Goal: Task Accomplishment & Management: Use online tool/utility

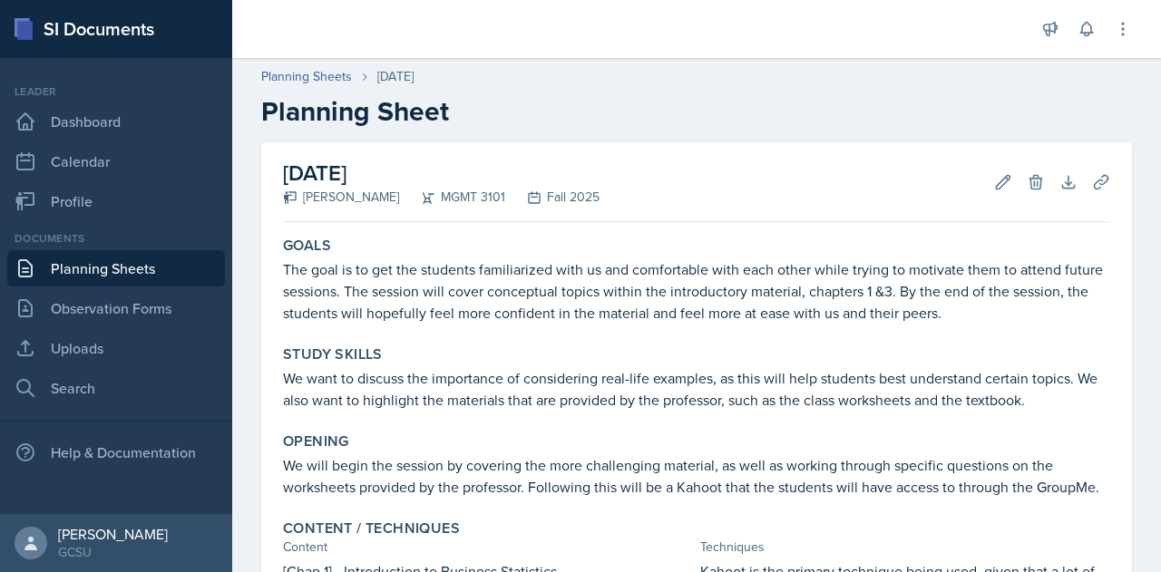
scroll to position [1, 0]
click at [987, 187] on button "Edit" at bounding box center [1003, 181] width 33 height 33
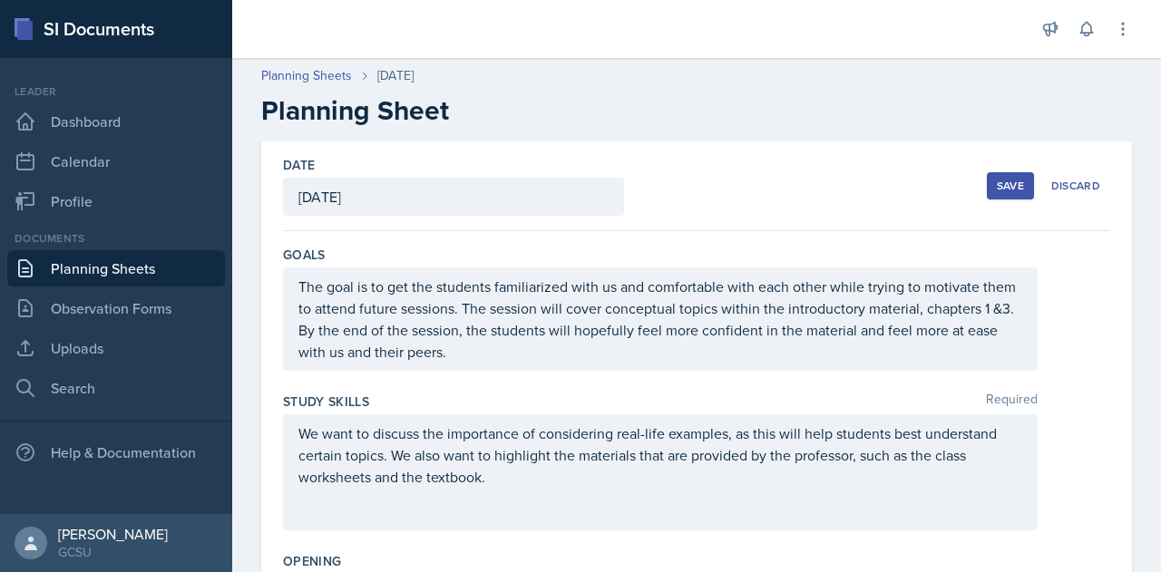
scroll to position [320, 0]
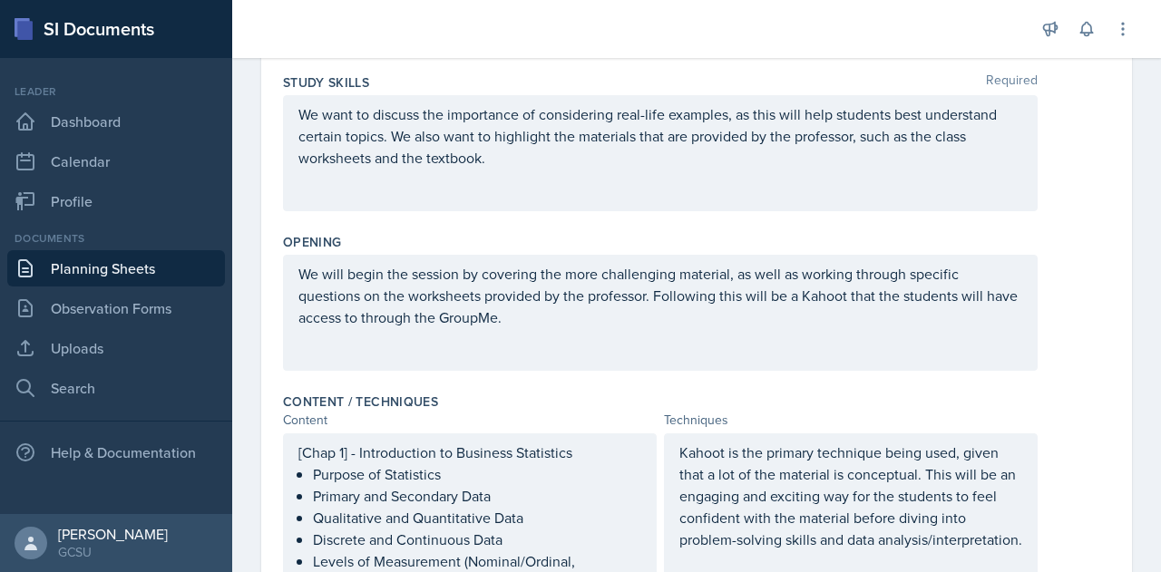
click at [553, 328] on div "We will begin the session by covering the more challenging material, as well as…" at bounding box center [660, 313] width 755 height 116
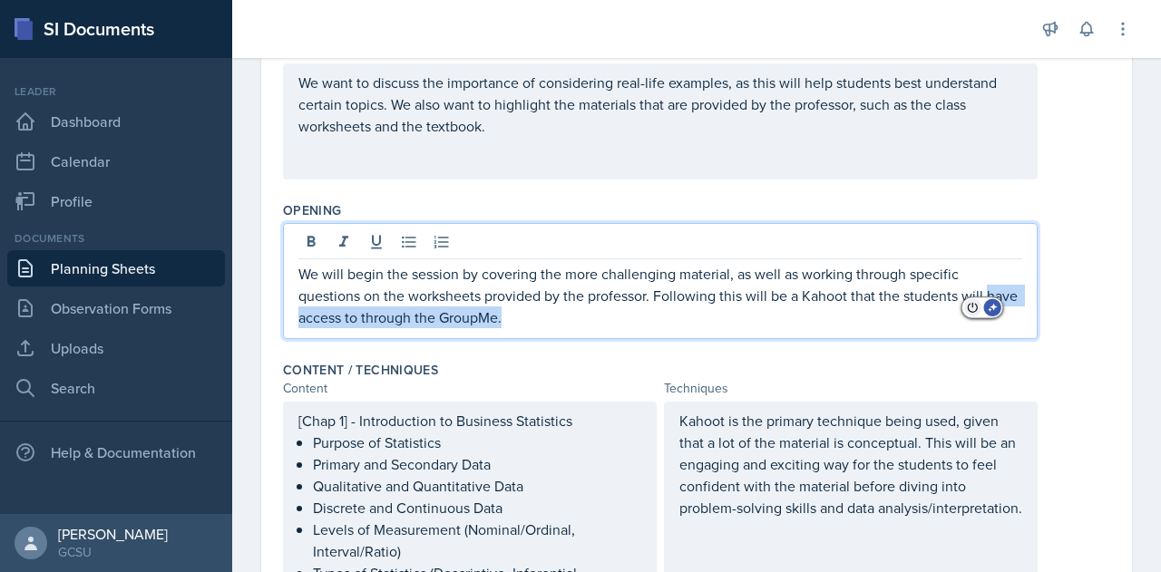
drag, startPoint x: 553, startPoint y: 317, endPoint x: 961, endPoint y: 298, distance: 408.5
click at [961, 298] on html "SI Documents Leader Dashboard Calendar Profile Documents Planning Sheets Observ…" at bounding box center [580, 286] width 1161 height 572
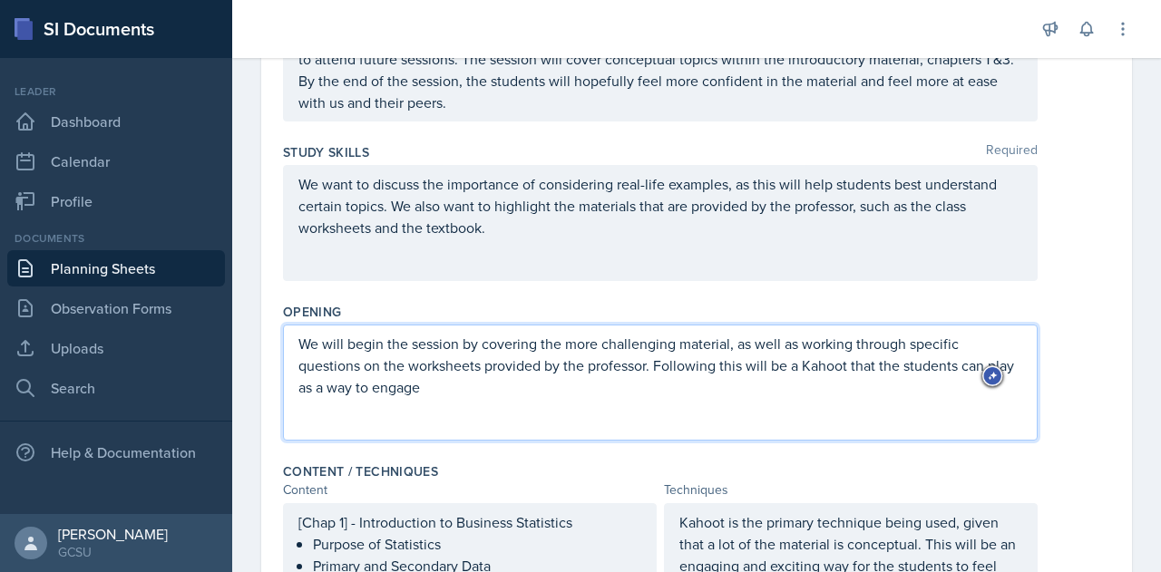
scroll to position [251, 0]
drag, startPoint x: 473, startPoint y: 383, endPoint x: 336, endPoint y: 387, distance: 137.0
click at [336, 387] on p "We will begin the session by covering the more challenging material, as well as…" at bounding box center [660, 364] width 724 height 65
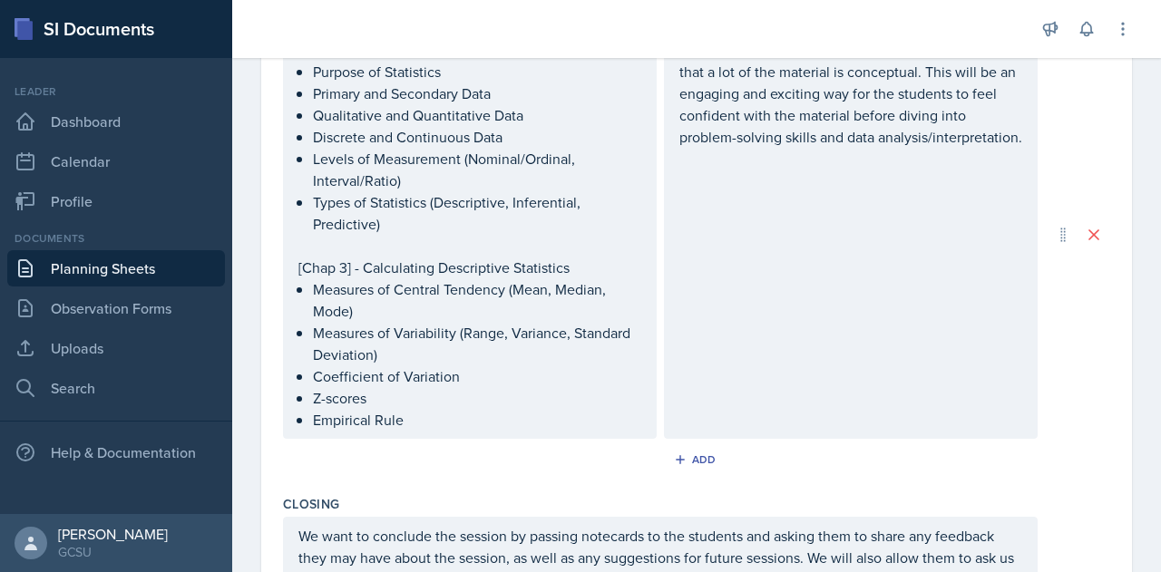
scroll to position [1000, 0]
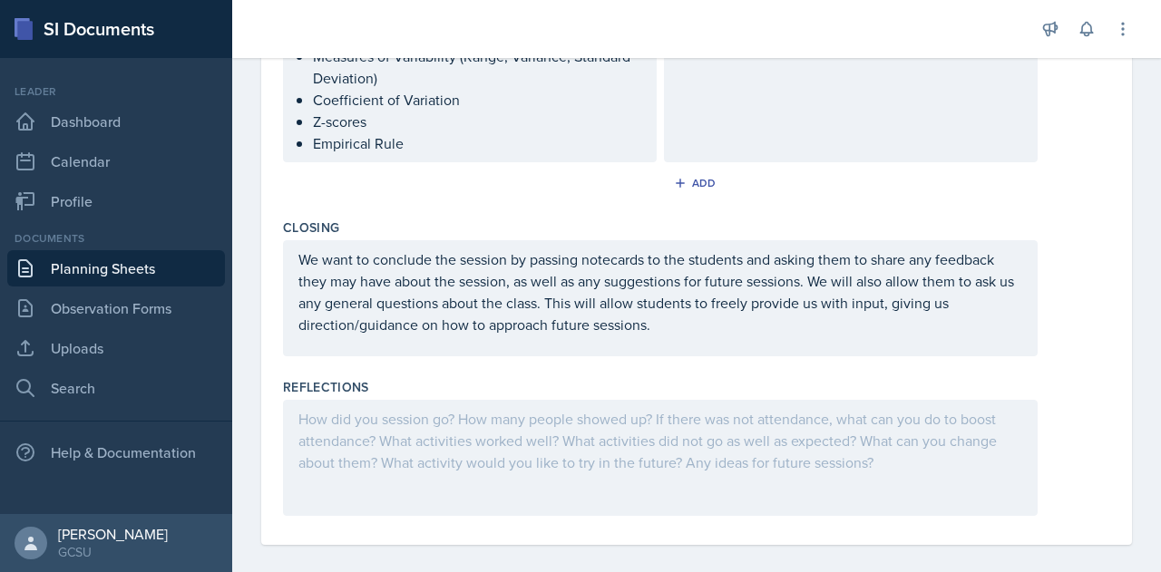
click at [669, 333] on div "We want to conclude the session by passing notecards to the students and asking…" at bounding box center [660, 298] width 755 height 116
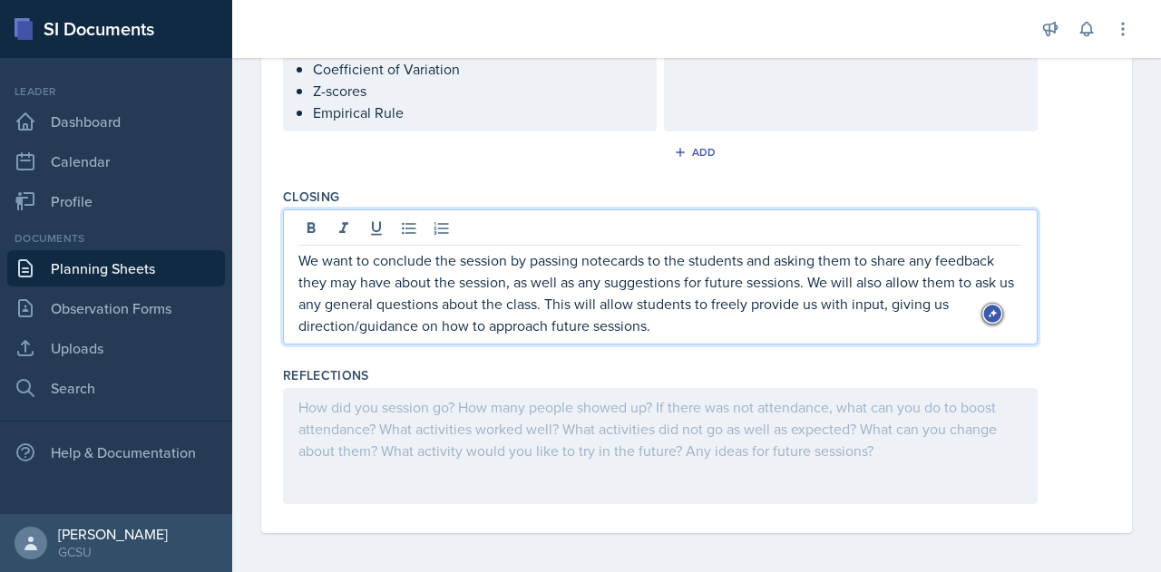
click at [669, 326] on p "We want to conclude the session by passing notecards to the students and asking…" at bounding box center [660, 292] width 724 height 87
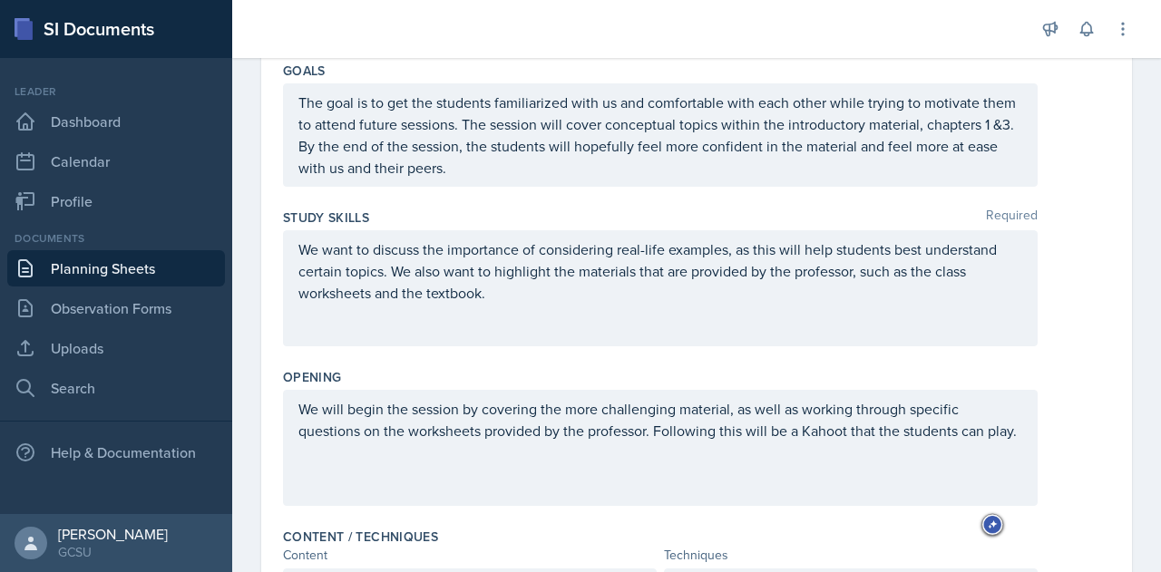
scroll to position [0, 0]
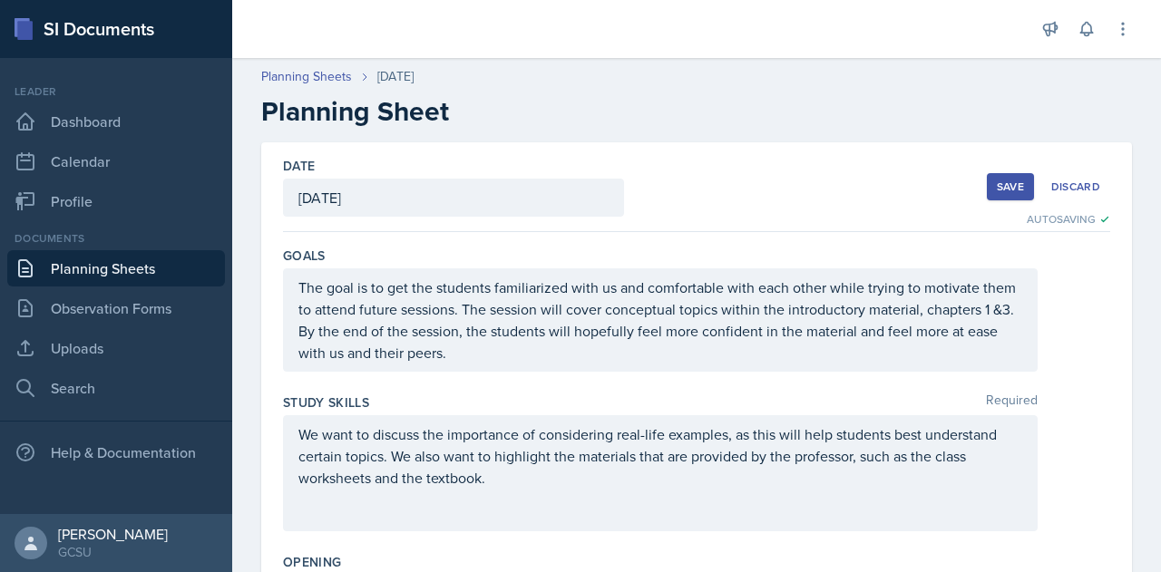
click at [997, 181] on div "Save" at bounding box center [1010, 187] width 27 height 15
